Goal: Check status: Check status

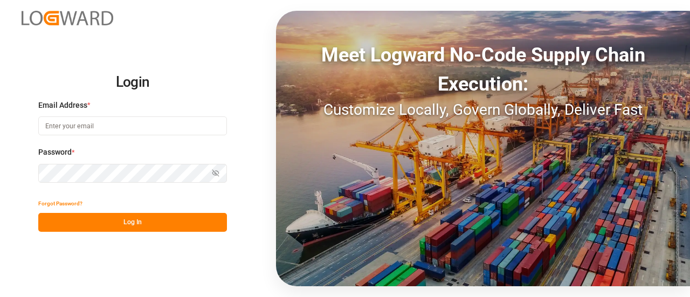
type input "[EMAIL_ADDRESS][PERSON_NAME][DOMAIN_NAME]"
click at [133, 229] on button "Log In" at bounding box center [132, 222] width 189 height 19
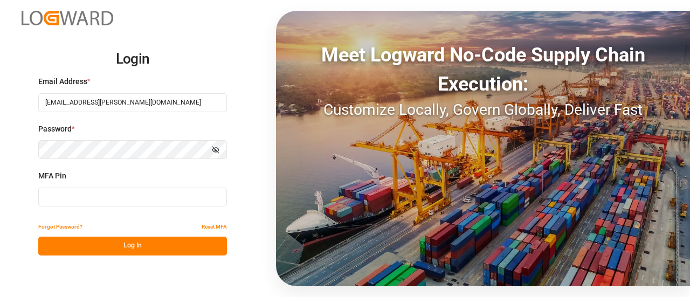
click at [100, 188] on input at bounding box center [132, 197] width 189 height 19
type input "003860"
click at [119, 240] on button "Log In" at bounding box center [132, 246] width 189 height 19
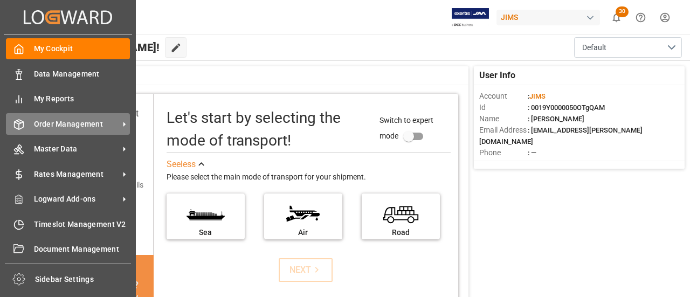
click at [24, 127] on div "Order Management Order Management" at bounding box center [68, 123] width 124 height 21
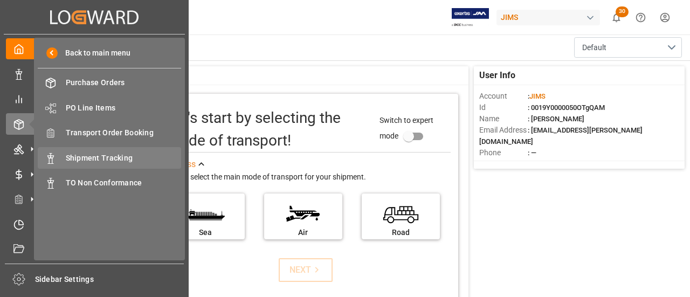
click at [126, 158] on span "Shipment Tracking" at bounding box center [124, 158] width 116 height 11
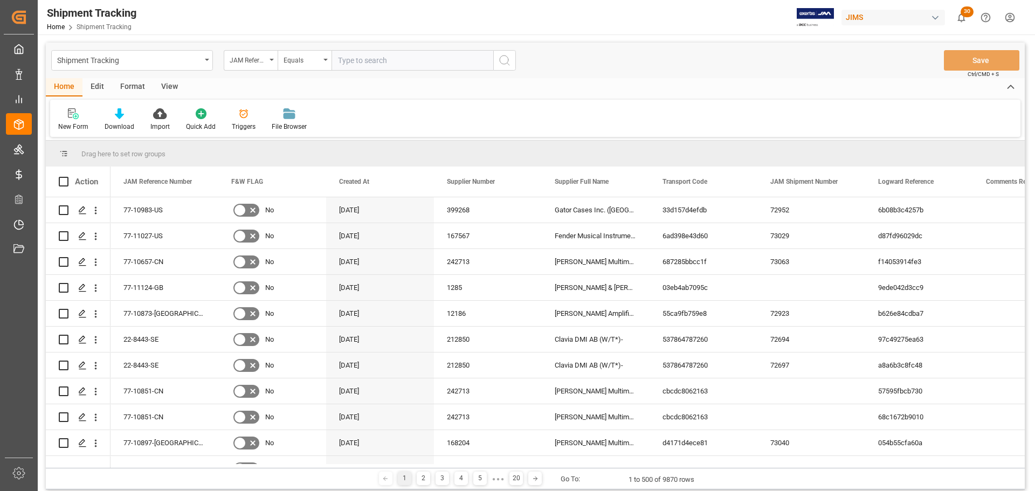
click at [168, 91] on div "View" at bounding box center [169, 87] width 33 height 18
click at [75, 120] on div "Default" at bounding box center [68, 120] width 37 height 24
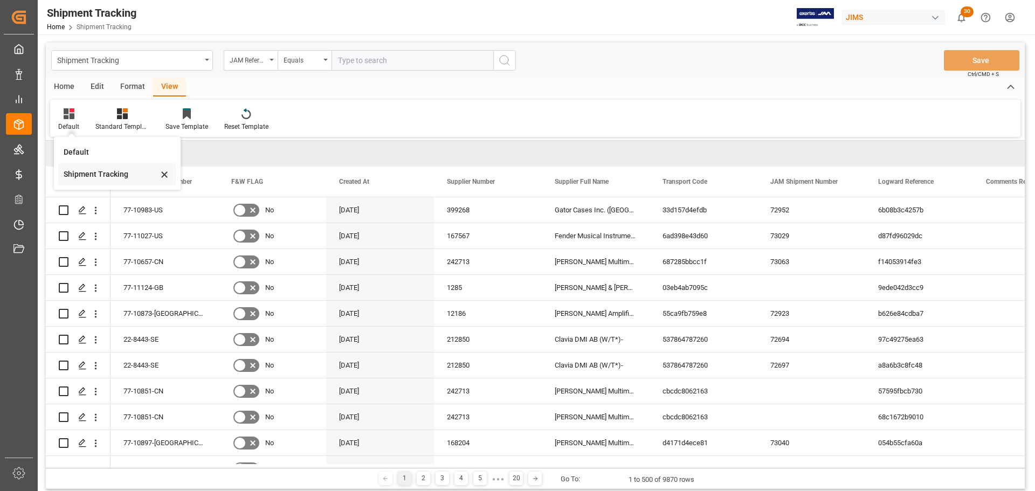
click at [77, 170] on div "Shipment Tracking" at bounding box center [111, 174] width 94 height 11
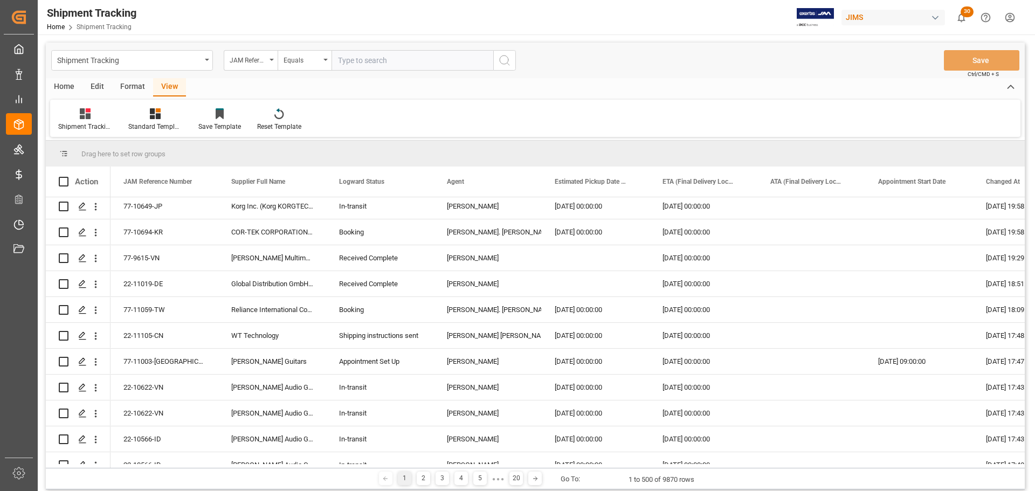
scroll to position [1994, 0]
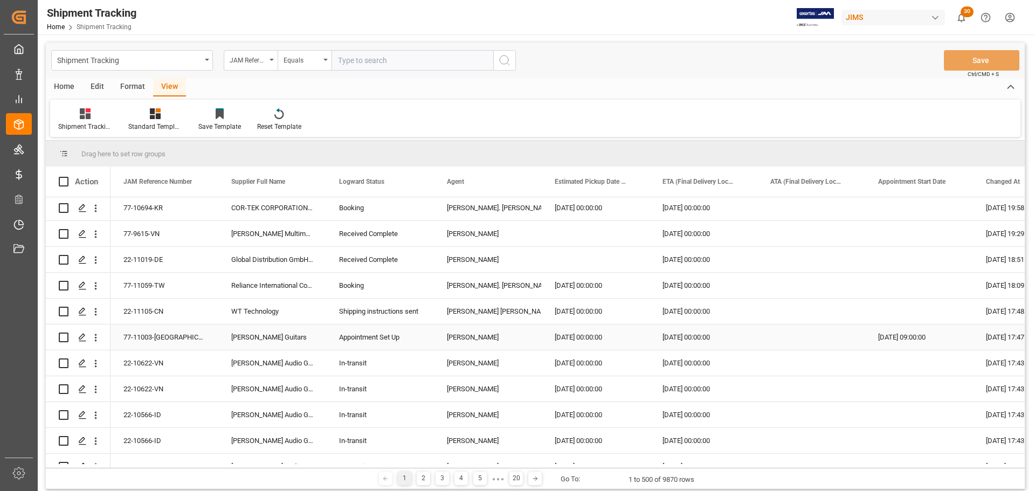
click at [468, 296] on div "[PERSON_NAME]" at bounding box center [488, 337] width 82 height 25
click at [528, 179] on span at bounding box center [524, 182] width 10 height 10
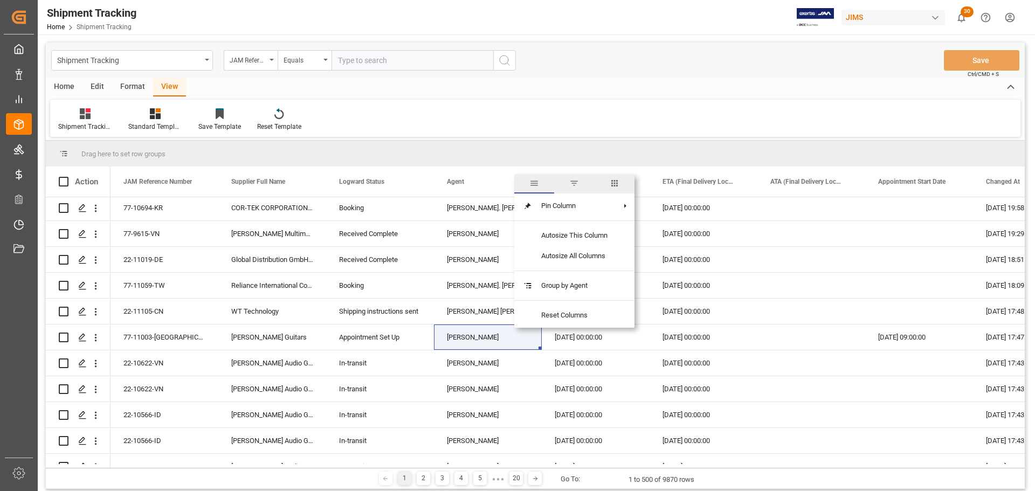
click at [573, 183] on span "filter" at bounding box center [574, 183] width 10 height 10
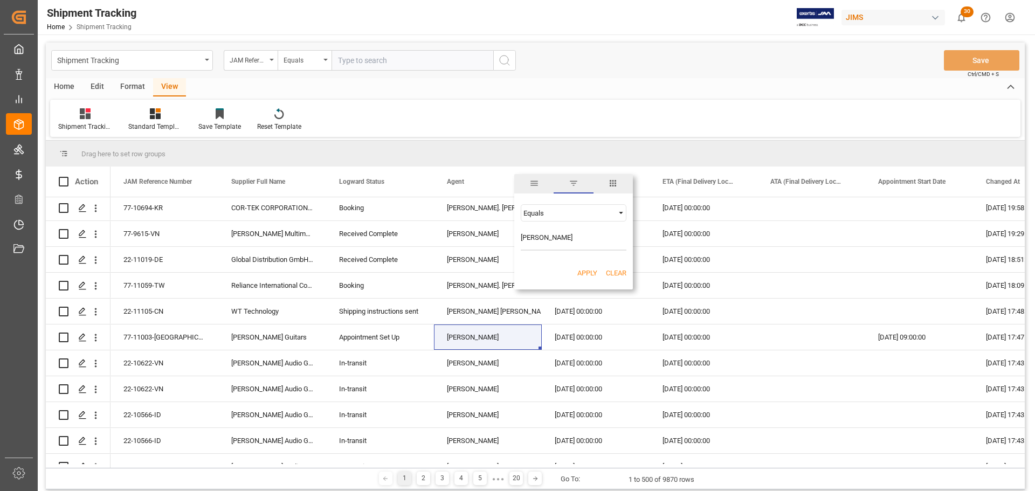
type input "[PERSON_NAME]"
click at [584, 271] on button "Apply" at bounding box center [587, 273] width 20 height 11
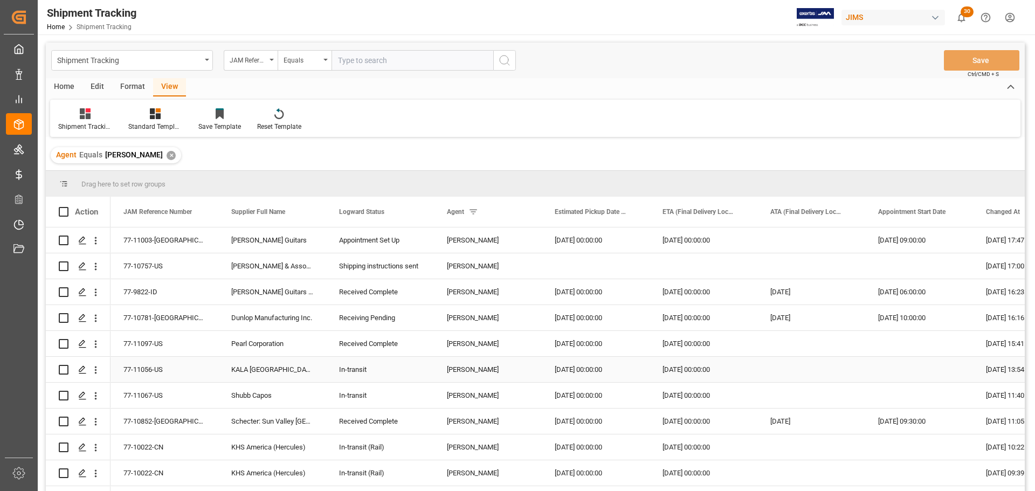
click at [370, 296] on div "In-transit" at bounding box center [380, 369] width 82 height 25
click at [418, 213] on span at bounding box center [416, 212] width 10 height 10
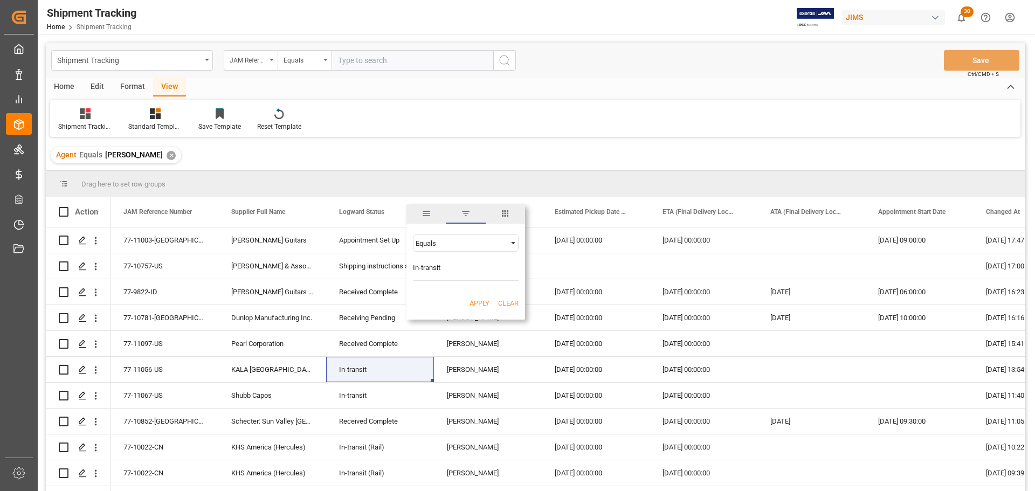
type input "In-transit"
click at [476, 296] on button "Apply" at bounding box center [479, 303] width 20 height 11
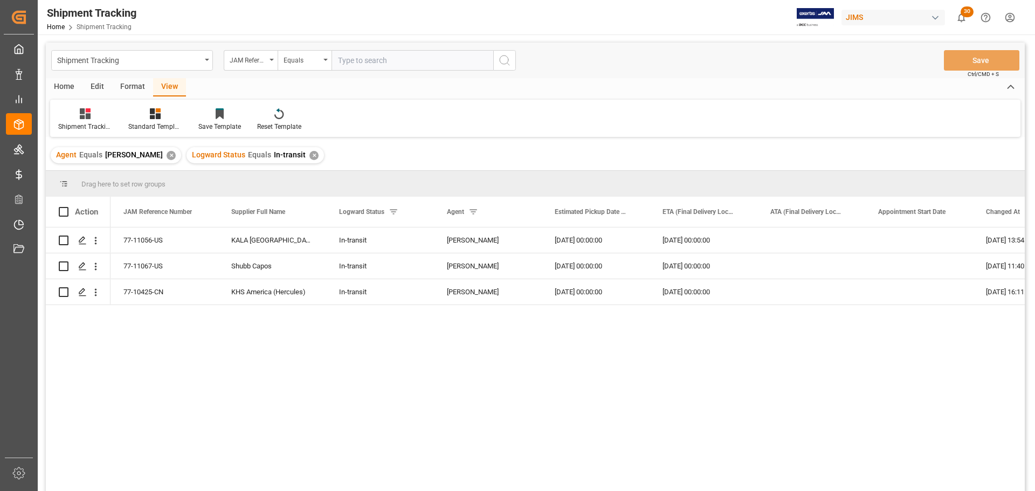
click at [392, 296] on div "77-11056-[GEOGRAPHIC_DATA] KALA [GEOGRAPHIC_DATA] In-transit [PERSON_NAME] [DAT…" at bounding box center [567, 362] width 914 height 271
click at [154, 291] on div "77-10425-CN" at bounding box center [164, 291] width 108 height 25
